Goal: Information Seeking & Learning: Learn about a topic

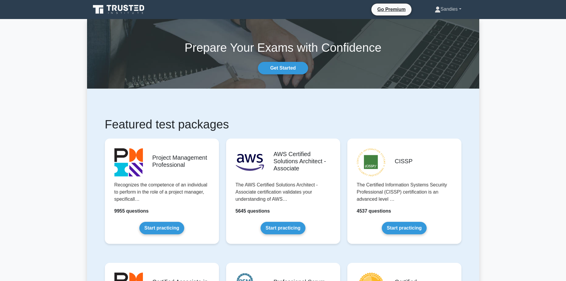
click at [458, 5] on link "Sandies" at bounding box center [447, 9] width 55 height 12
click at [442, 19] on link "Profile" at bounding box center [443, 22] width 47 height 9
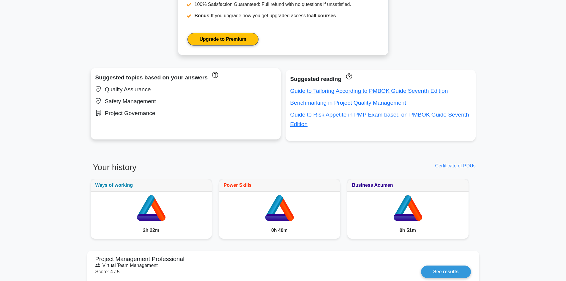
scroll to position [327, 0]
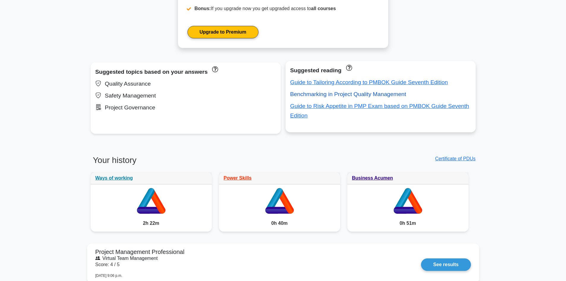
click at [330, 95] on link "Benchmarking in Project Quality Management" at bounding box center [348, 94] width 116 height 6
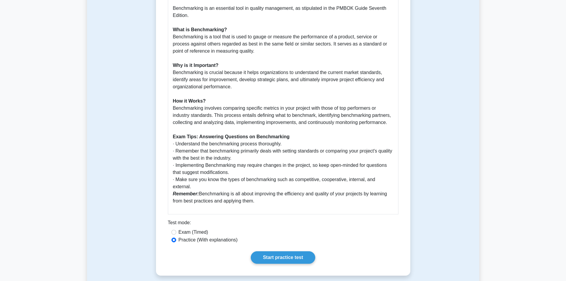
scroll to position [237, 0]
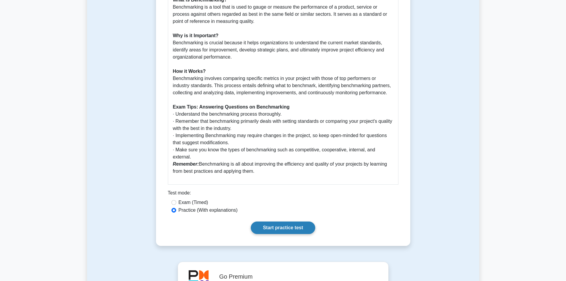
click at [302, 221] on link "Start practice test" at bounding box center [283, 227] width 64 height 12
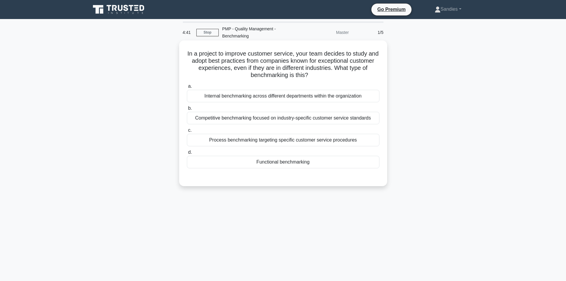
click at [262, 163] on div "Functional benchmarking" at bounding box center [283, 162] width 192 height 12
click at [187, 154] on input "d. Functional benchmarking" at bounding box center [187, 152] width 0 height 4
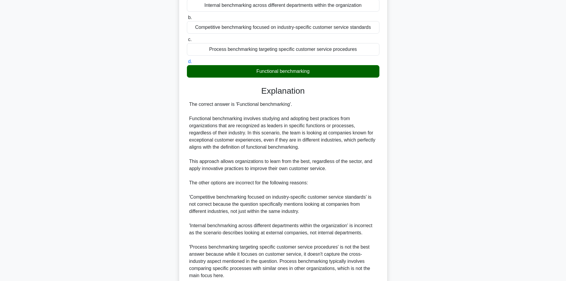
scroll to position [143, 0]
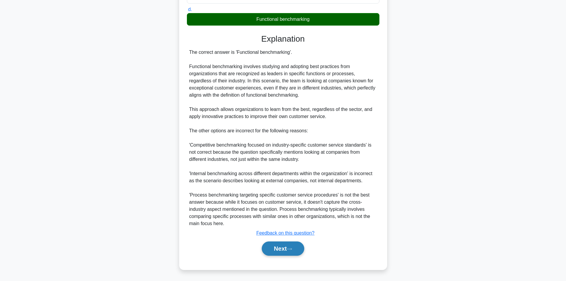
click at [281, 247] on button "Next" at bounding box center [283, 248] width 42 height 14
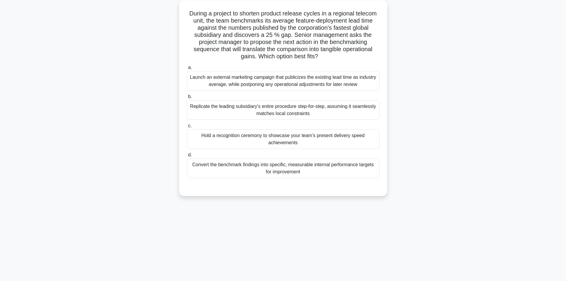
scroll to position [10, 0]
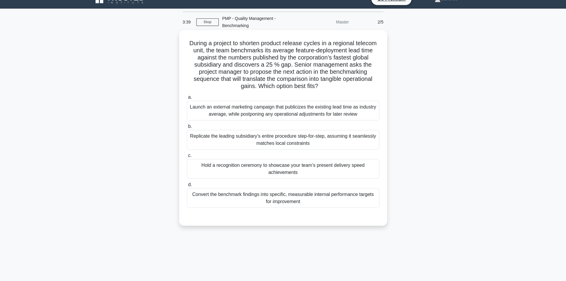
click at [310, 198] on div "Convert the benchmark findings into specific, measurable internal performance t…" at bounding box center [283, 198] width 192 height 20
click at [187, 186] on input "d. Convert the benchmark findings into specific, measurable internal performanc…" at bounding box center [187, 185] width 0 height 4
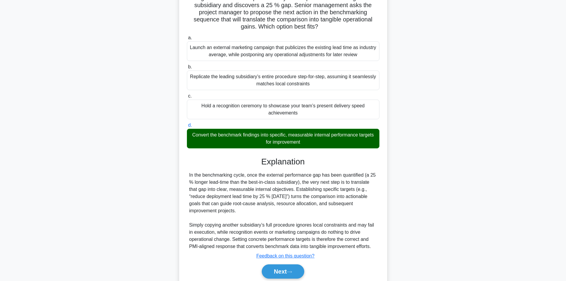
scroll to position [93, 0]
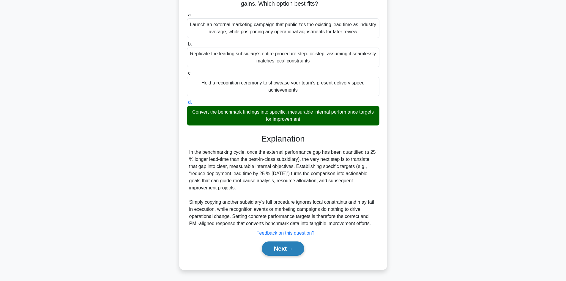
click at [287, 246] on button "Next" at bounding box center [283, 248] width 42 height 14
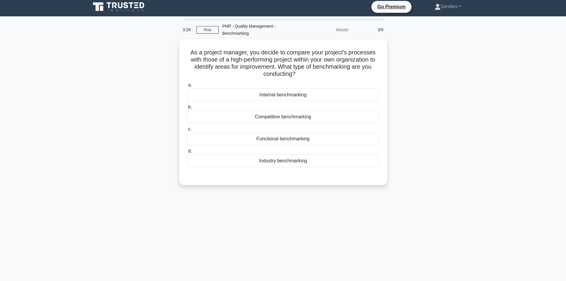
scroll to position [0, 0]
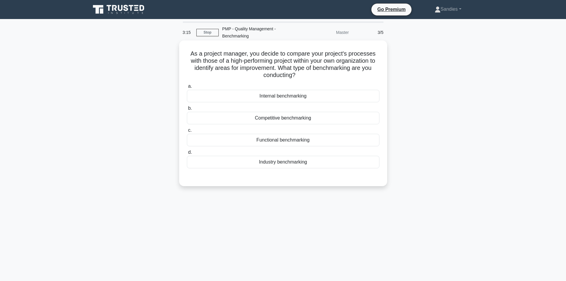
click at [293, 98] on div "Internal benchmarking" at bounding box center [283, 96] width 192 height 12
click at [187, 88] on input "a. Internal benchmarking" at bounding box center [187, 86] width 0 height 4
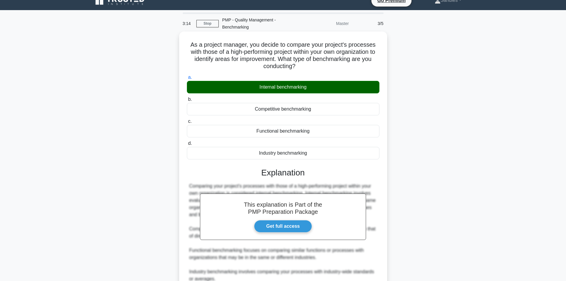
scroll to position [86, 0]
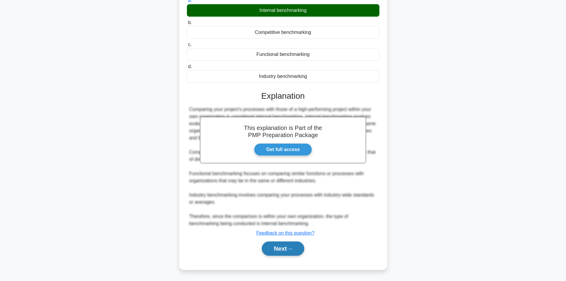
click at [284, 246] on button "Next" at bounding box center [283, 248] width 42 height 14
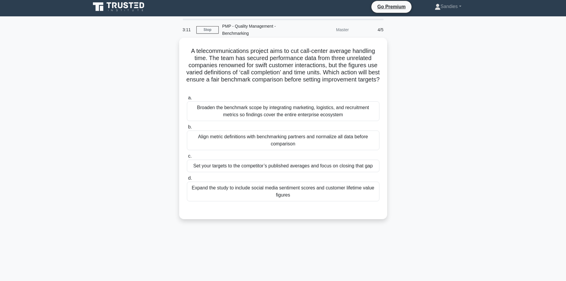
scroll to position [0, 0]
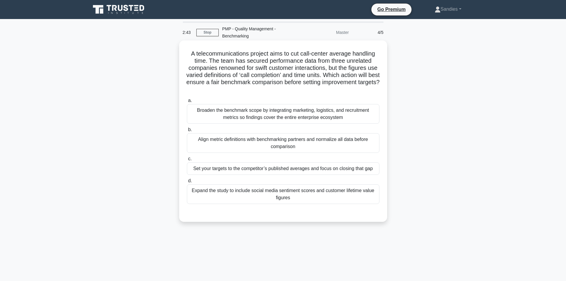
click at [270, 146] on div "Align metric definitions with benchmarking partners and normalize all data befo…" at bounding box center [283, 143] width 192 height 20
click at [187, 132] on input "b. Align metric definitions with benchmarking partners and normalize all data b…" at bounding box center [187, 130] width 0 height 4
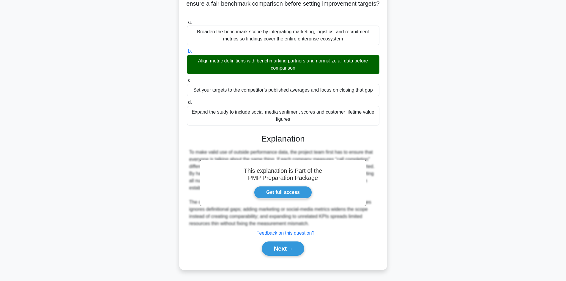
scroll to position [79, 0]
click at [278, 244] on button "Next" at bounding box center [283, 248] width 42 height 14
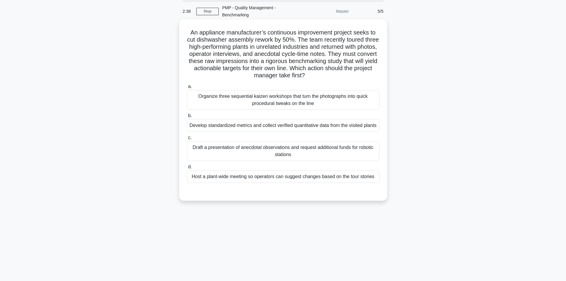
scroll to position [10, 0]
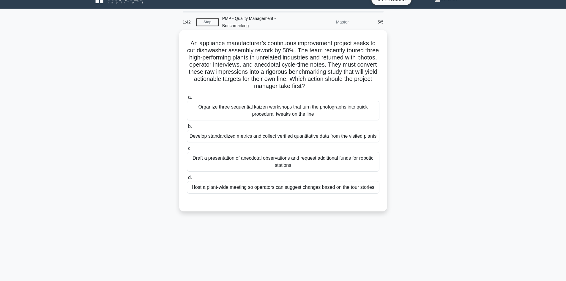
click at [246, 137] on div "Develop standardized metrics and collect verified quantitative data from the vi…" at bounding box center [283, 136] width 192 height 12
click at [187, 128] on input "b. Develop standardized metrics and collect verified quantitative data from the…" at bounding box center [187, 126] width 0 height 4
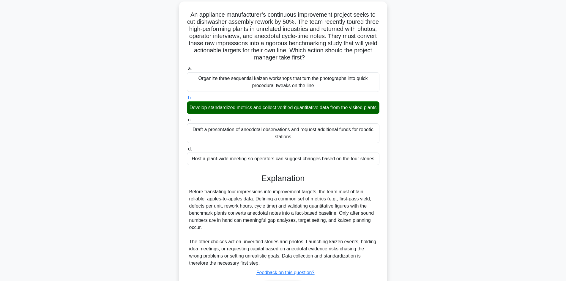
scroll to position [86, 0]
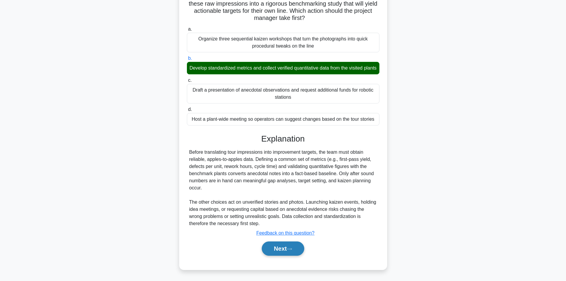
click at [298, 243] on button "Next" at bounding box center [283, 248] width 42 height 14
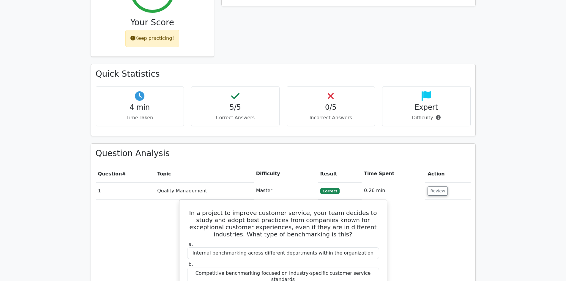
scroll to position [356, 0]
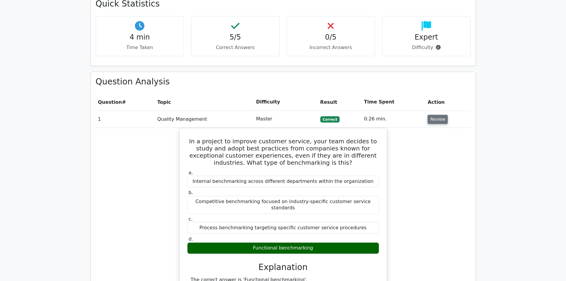
click at [431, 115] on button "Review" at bounding box center [437, 119] width 20 height 9
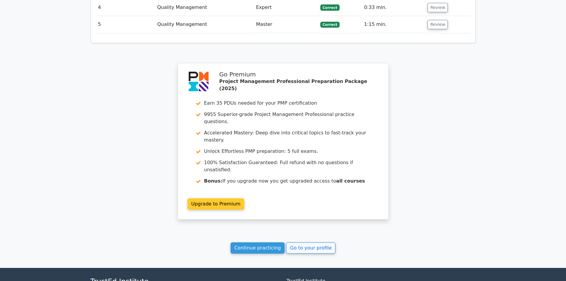
scroll to position [535, 0]
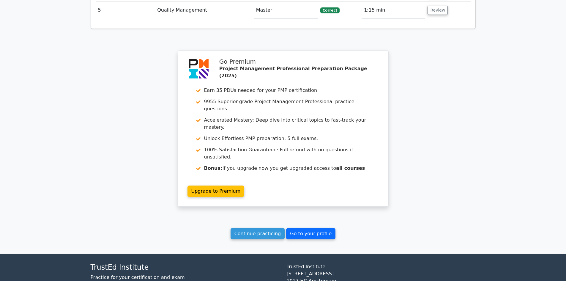
click at [293, 228] on link "Go to your profile" at bounding box center [310, 233] width 49 height 11
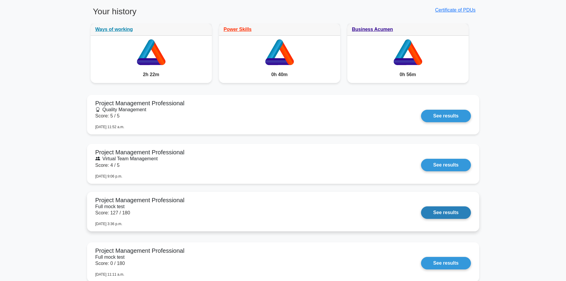
scroll to position [534, 0]
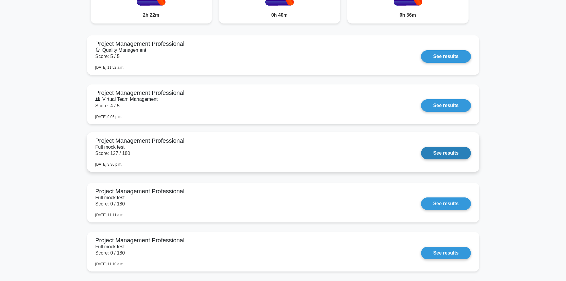
click at [421, 147] on link "See results" at bounding box center [446, 153] width 50 height 12
click at [433, 152] on link "See results" at bounding box center [446, 153] width 50 height 12
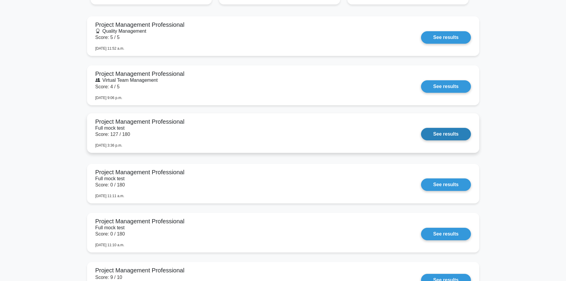
scroll to position [564, 0]
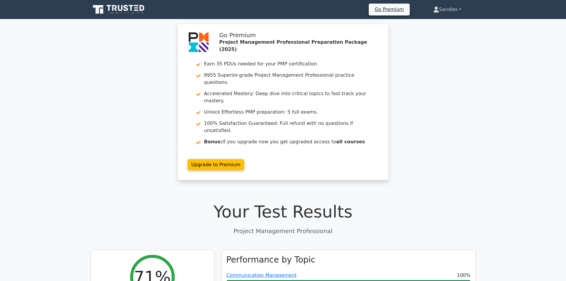
click at [446, 10] on link "Sandies" at bounding box center [447, 10] width 57 height 12
click at [431, 22] on link "Profile" at bounding box center [442, 23] width 47 height 9
